Goal: Task Accomplishment & Management: Manage account settings

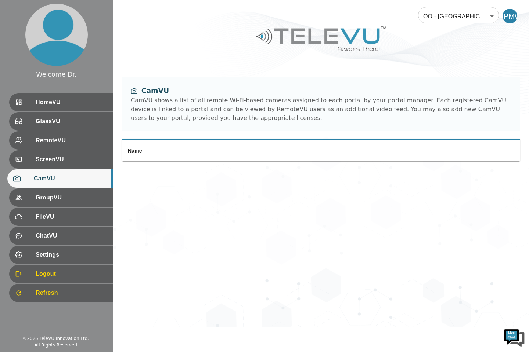
click at [45, 104] on span "HomeVU" at bounding box center [71, 102] width 71 height 9
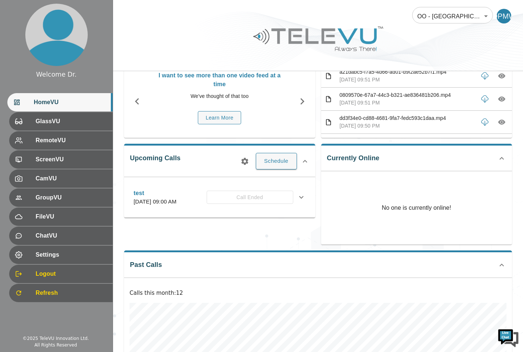
scroll to position [51, 0]
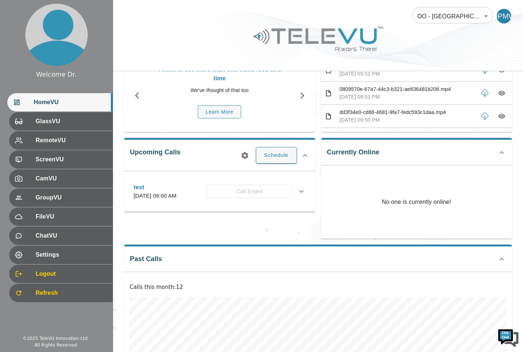
click at [44, 253] on span "Settings" at bounding box center [71, 255] width 71 height 9
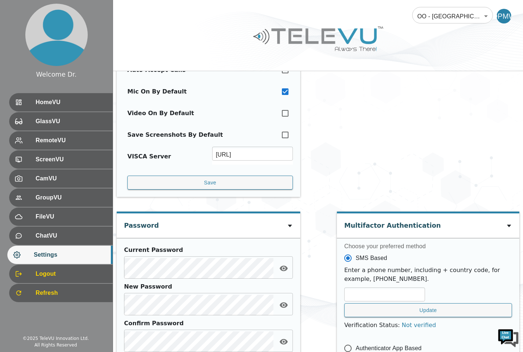
scroll to position [298, 0]
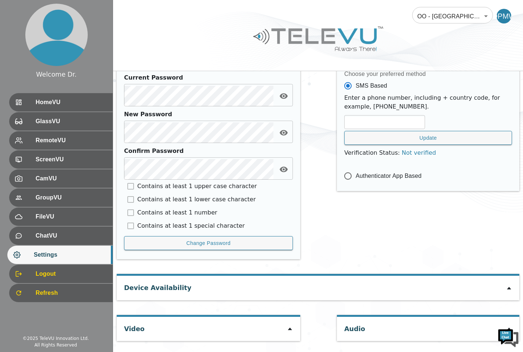
click at [289, 327] on div at bounding box center [290, 329] width 6 height 9
type input "450be08dd1afa52b21d0556776b80d3097e4630c4386312e5ee8595e51429677"
type input "[TECHNICAL_ID]"
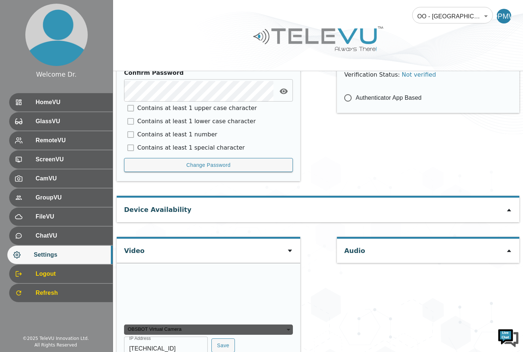
scroll to position [441, 0]
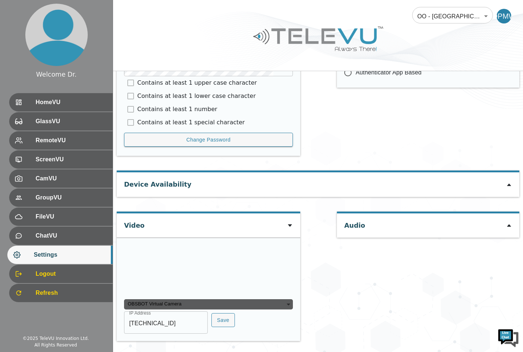
click at [334, 285] on div "User Settings Change Language English en ​ Personal Data [PERSON_NAME] [PERSON_…" at bounding box center [318, 10] width 410 height 683
click at [223, 321] on button "Save" at bounding box center [222, 321] width 23 height 14
click at [46, 102] on span "HomeVU" at bounding box center [71, 102] width 71 height 9
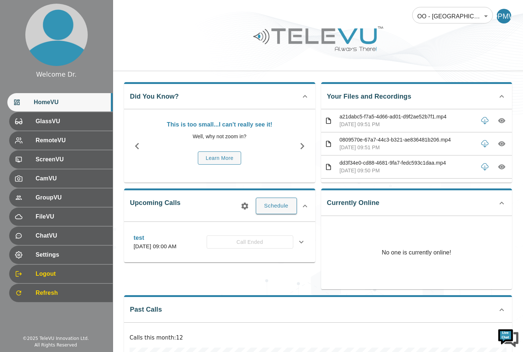
click at [66, 254] on span "Settings" at bounding box center [71, 255] width 71 height 9
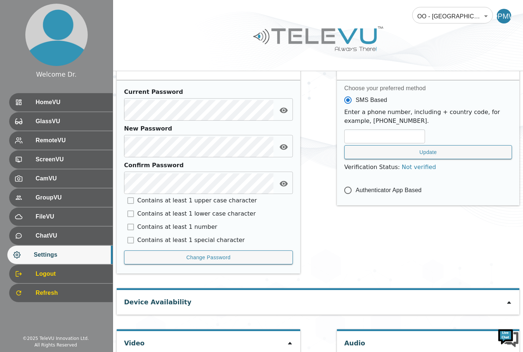
scroll to position [298, 0]
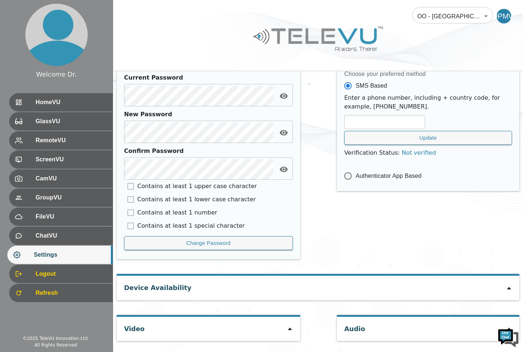
click at [288, 325] on div at bounding box center [290, 329] width 6 height 9
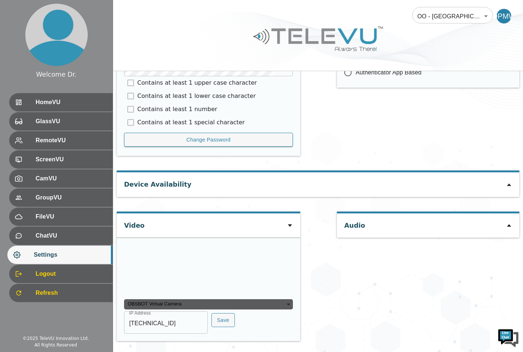
scroll to position [419, 0]
click at [360, 294] on div "Audio" at bounding box center [428, 280] width 182 height 137
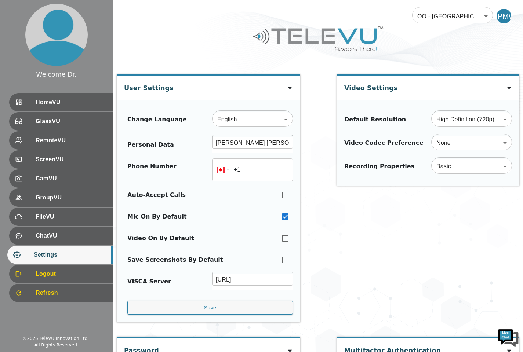
scroll to position [0, 0]
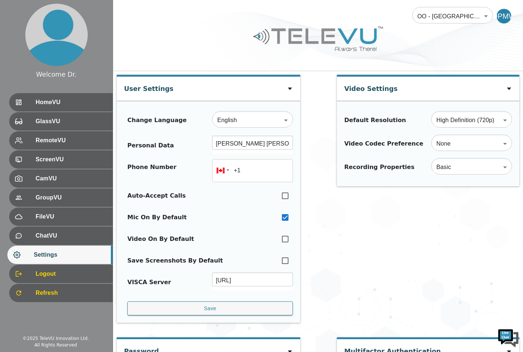
click at [66, 100] on span "HomeVU" at bounding box center [71, 102] width 71 height 9
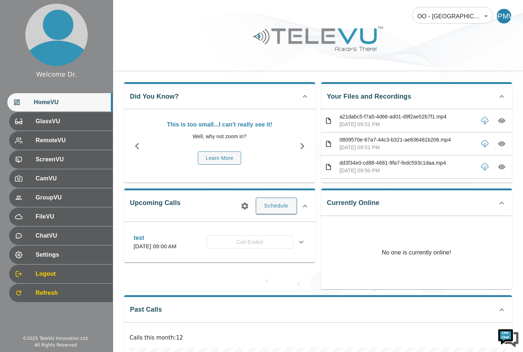
click at [69, 258] on span "Settings" at bounding box center [71, 255] width 71 height 9
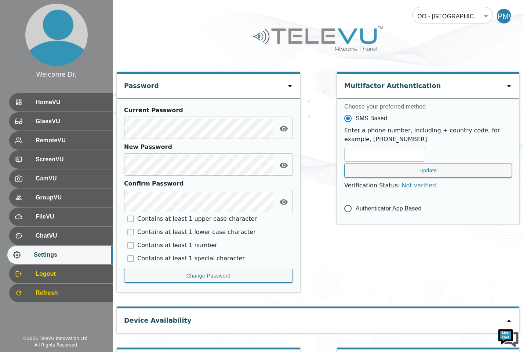
scroll to position [298, 0]
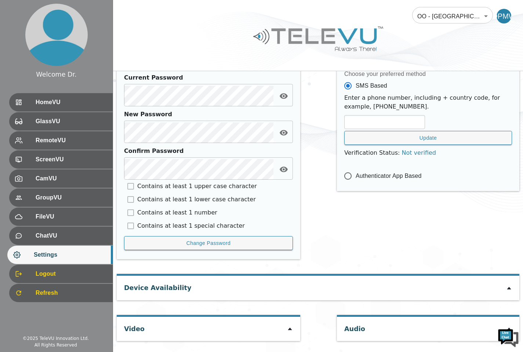
click at [290, 330] on icon at bounding box center [290, 329] width 4 height 3
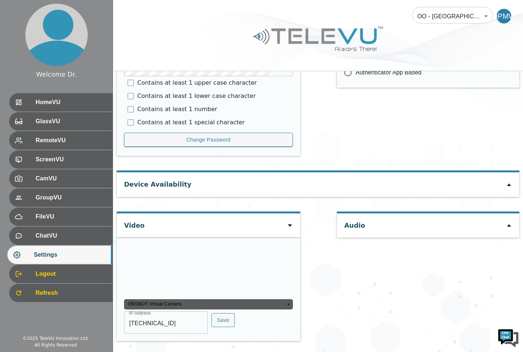
scroll to position [419, 0]
